Goal: Check status

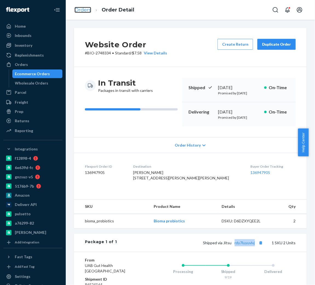
drag, startPoint x: 0, startPoint y: 0, endPoint x: 82, endPoint y: 9, distance: 82.9
click at [82, 9] on link "Orders" at bounding box center [82, 10] width 17 height 6
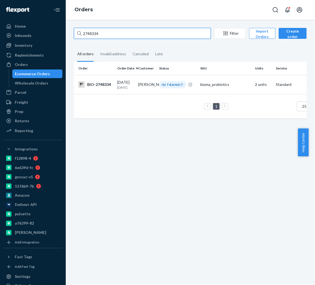
click at [104, 32] on input "2748334" at bounding box center [142, 33] width 137 height 11
paste input "2749057"
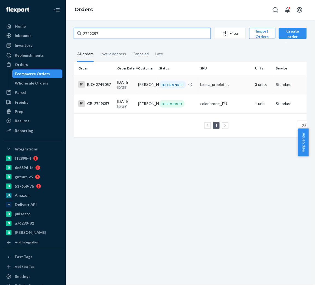
type input "2749057"
click at [106, 89] on td "BIO-2749057" at bounding box center [94, 84] width 41 height 19
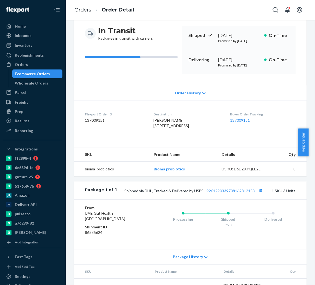
scroll to position [53, 0]
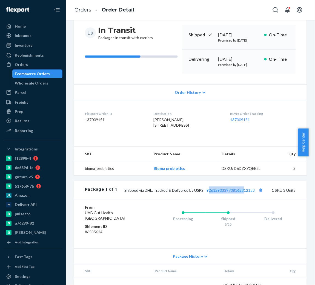
drag, startPoint x: 202, startPoint y: 213, endPoint x: 237, endPoint y: 216, distance: 35.6
click at [237, 199] on div "Package 1 of 1 Shipped via DHL, Tracked & Delivered by USPS 9261290339708162812…" at bounding box center [190, 190] width 232 height 18
drag, startPoint x: 251, startPoint y: 214, endPoint x: 201, endPoint y: 213, distance: 49.8
click at [201, 193] on span "Shipped via DHL, Tracked & Delivered by USPS 9261290339708162812153" at bounding box center [194, 190] width 140 height 5
